Goal: Information Seeking & Learning: Find specific fact

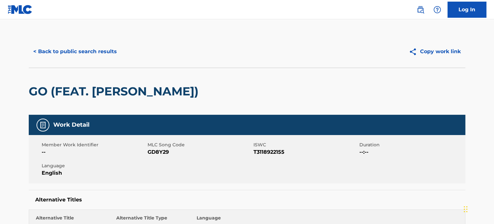
click at [92, 52] on button "< Back to public search results" at bounding box center [75, 52] width 93 height 16
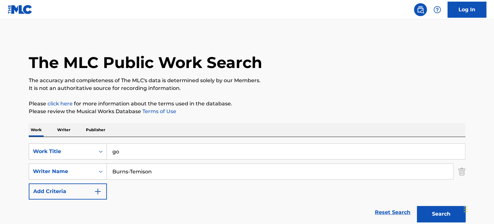
click at [170, 170] on input "Burns-Temison" at bounding box center [280, 171] width 346 height 15
type input "Burns"
type input "juju"
click at [172, 148] on input "go" at bounding box center [286, 151] width 358 height 15
paste input "Heart Pt. 6"
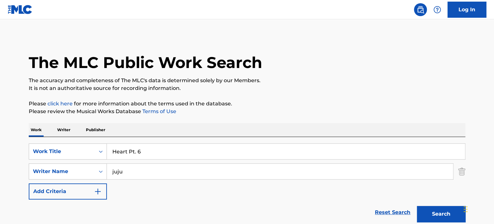
type input "Heart Pt. 6"
click at [417, 206] on button "Search" at bounding box center [441, 214] width 48 height 16
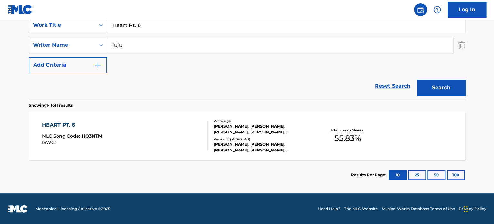
scroll to position [126, 0]
